Goal: Task Accomplishment & Management: Complete application form

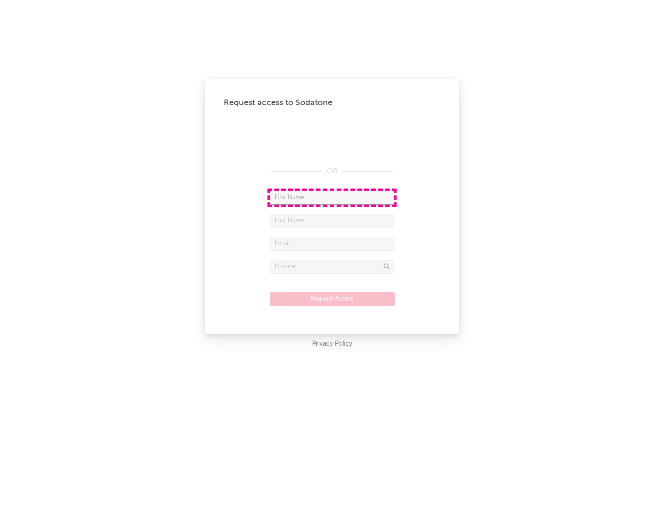
click at [332, 197] on input "text" at bounding box center [332, 198] width 124 height 14
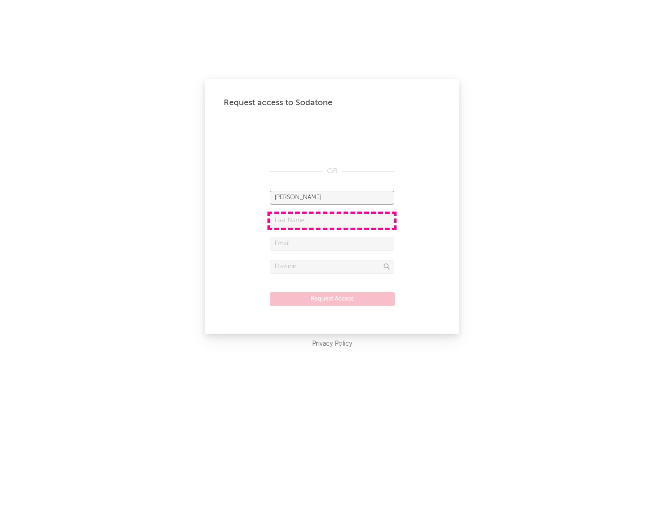
type input "[PERSON_NAME]"
click at [332, 220] on input "text" at bounding box center [332, 221] width 124 height 14
type input "[PERSON_NAME]"
click at [332, 243] on input "text" at bounding box center [332, 244] width 124 height 14
type input "[EMAIL_ADDRESS][DOMAIN_NAME]"
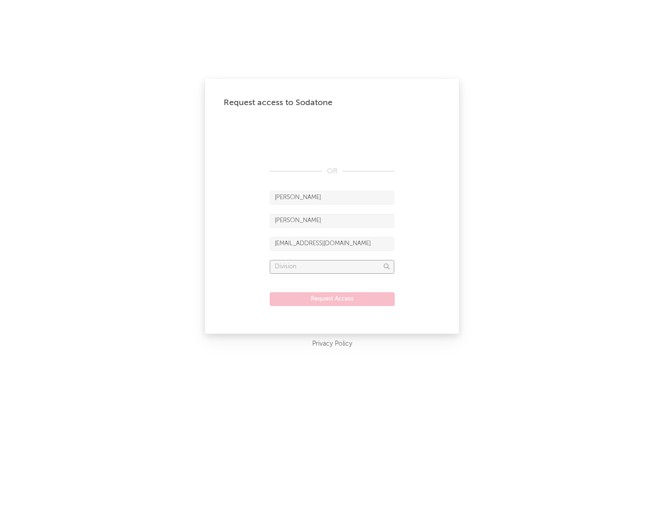
click at [332, 266] on input "text" at bounding box center [332, 267] width 124 height 14
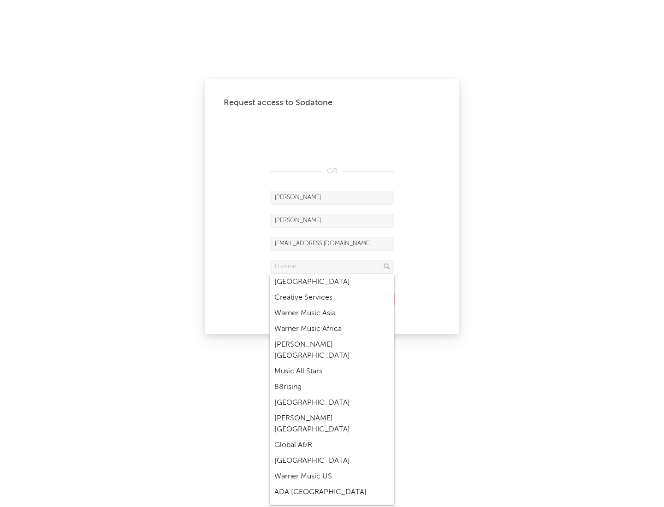
click at [332, 364] on div "Music All Stars" at bounding box center [332, 372] width 124 height 16
type input "Music All Stars"
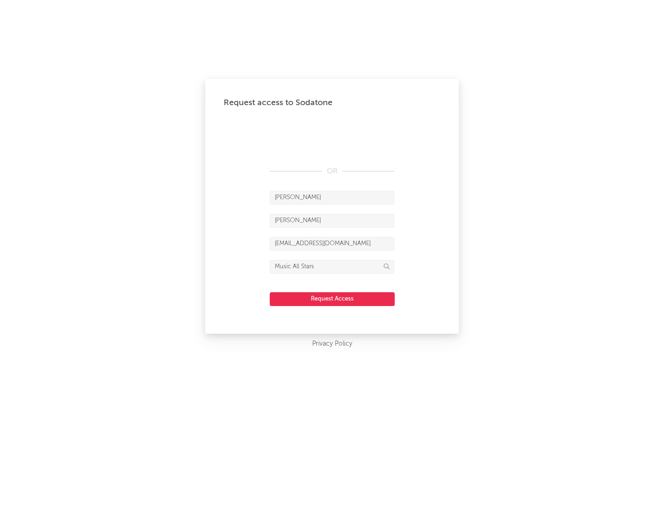
click at [332, 299] on button "Request Access" at bounding box center [332, 299] width 125 height 14
